Goal: Check status

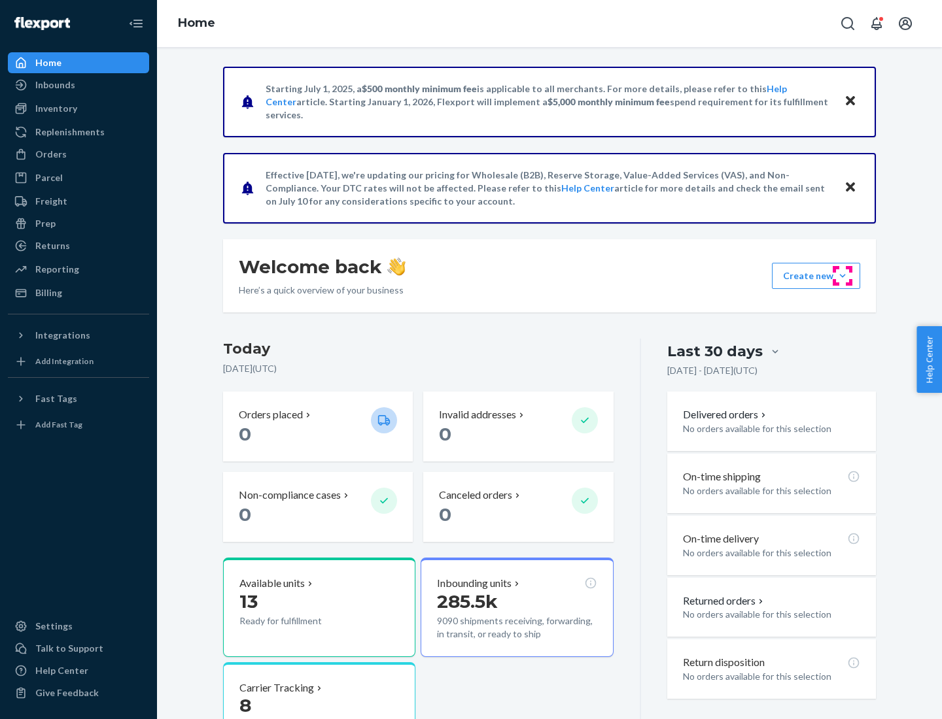
click at [842, 276] on button "Create new Create new inbound Create new order Create new product" at bounding box center [816, 276] width 88 height 26
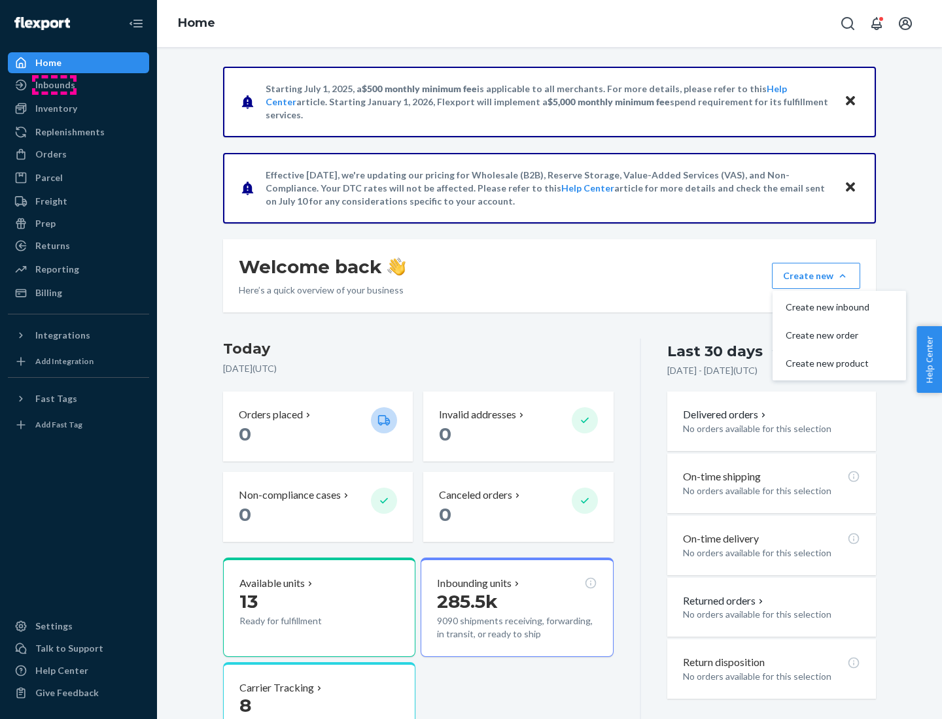
click at [54, 85] on div "Inbounds" at bounding box center [55, 84] width 40 height 13
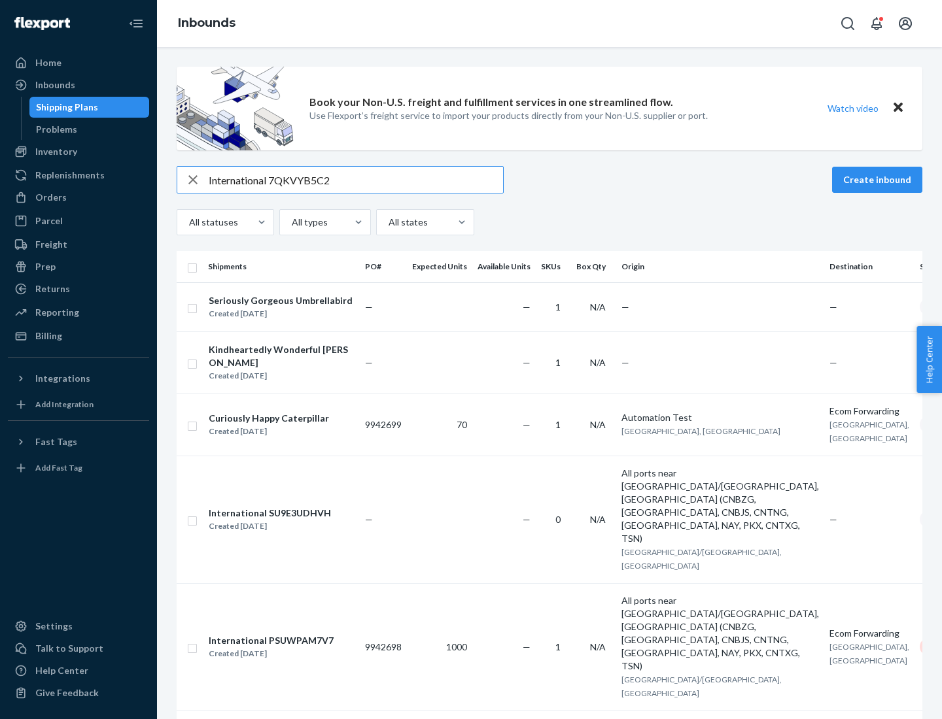
type input "International 7QKVYB5C29"
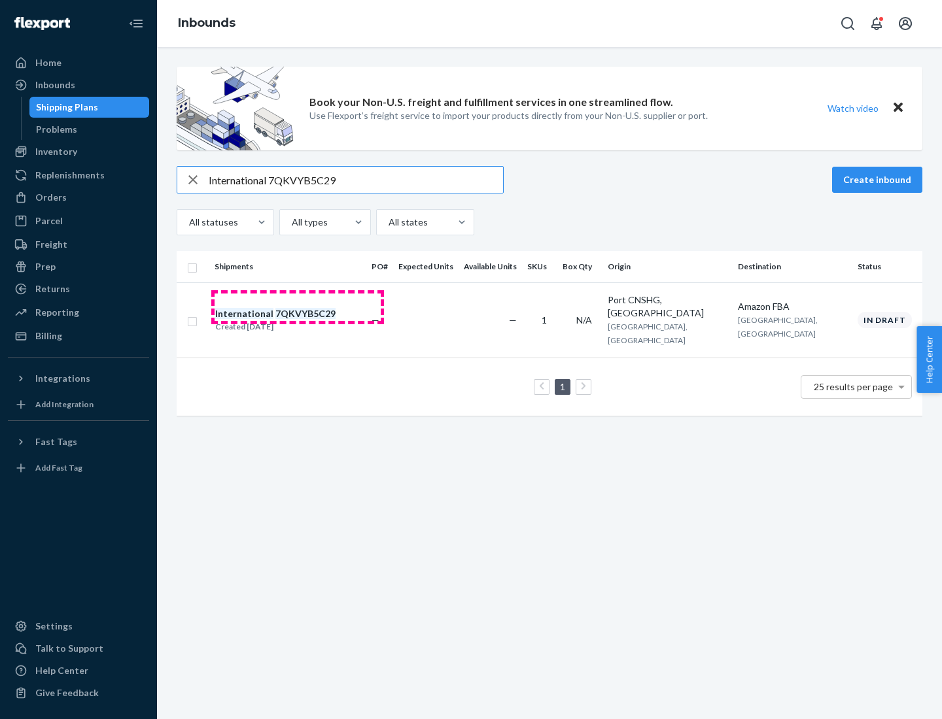
click at [298, 320] on div "Created [DATE]" at bounding box center [275, 326] width 120 height 13
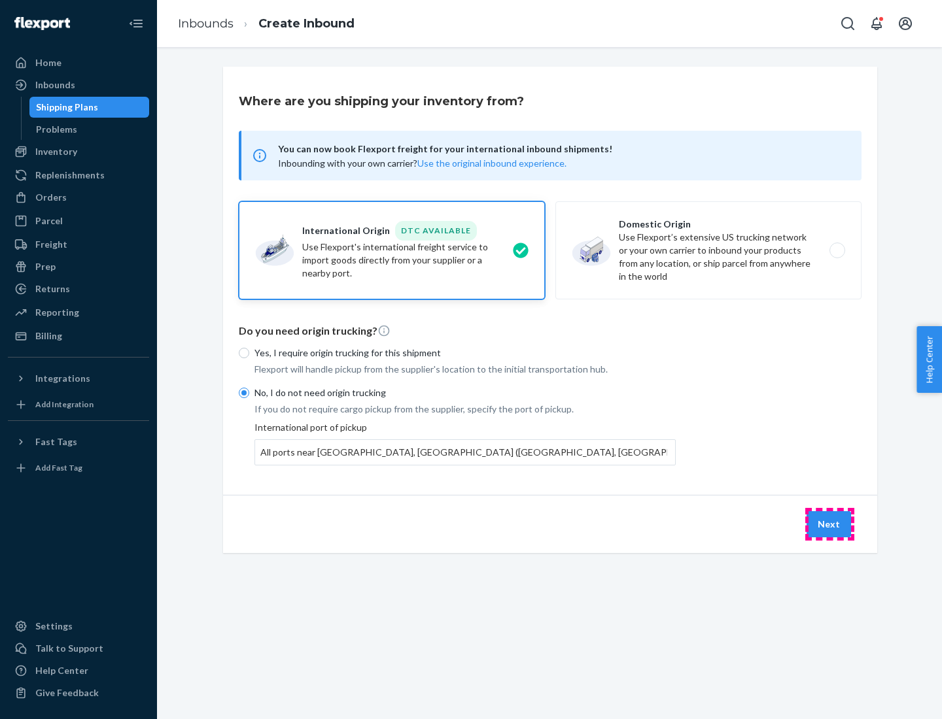
click at [829, 524] on button "Next" at bounding box center [828, 524] width 44 height 26
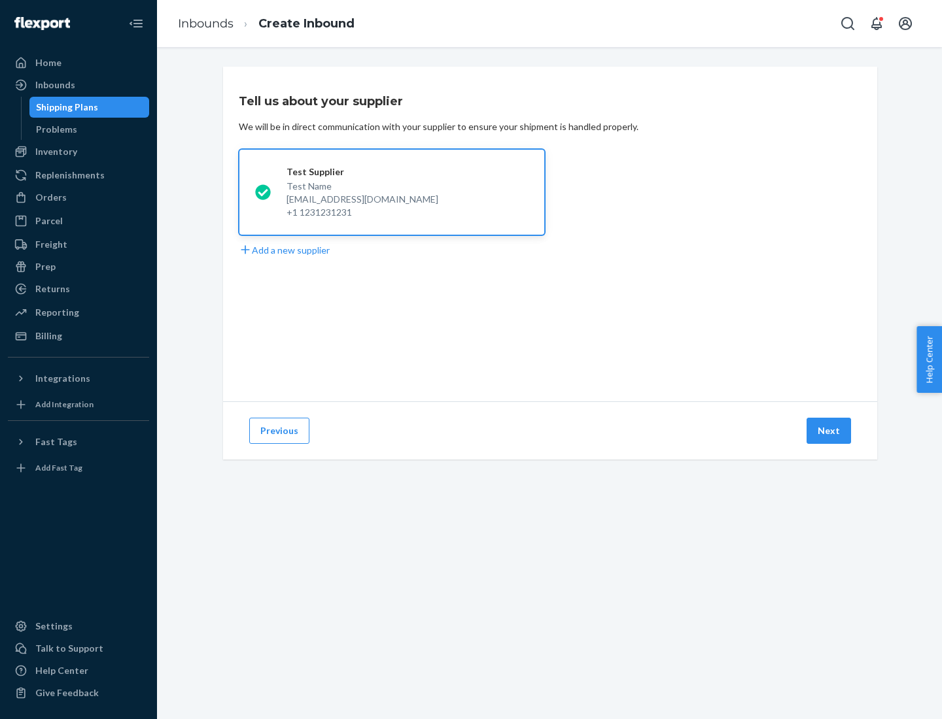
click at [829, 431] on button "Next" at bounding box center [828, 431] width 44 height 26
